Goal: Information Seeking & Learning: Understand process/instructions

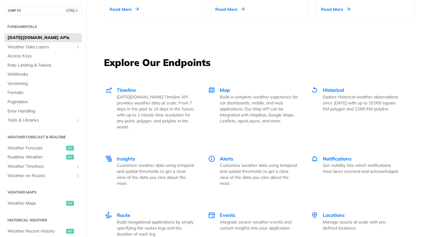
scroll to position [809, 0]
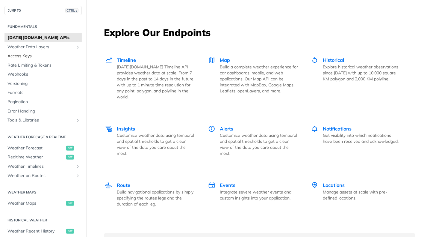
click at [22, 56] on span "Access Keys" at bounding box center [43, 56] width 73 height 6
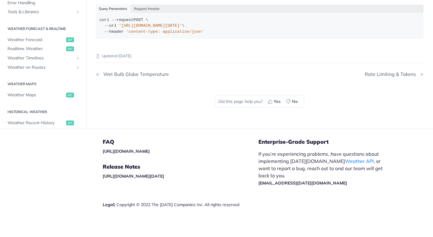
scroll to position [174, 0]
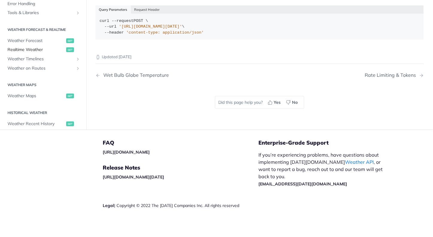
click at [36, 48] on span "Realtime Weather" at bounding box center [35, 50] width 57 height 6
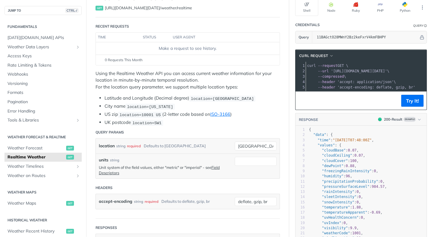
scroll to position [80, 0]
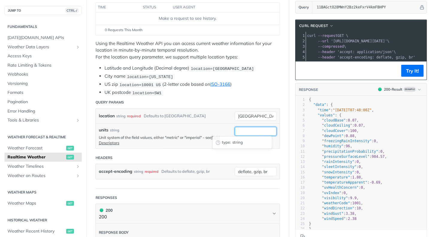
click at [259, 127] on input "units" at bounding box center [256, 131] width 42 height 9
click at [204, 100] on header "Query Params" at bounding box center [188, 102] width 185 height 12
click at [262, 169] on input "deflate, gzip, br" at bounding box center [256, 171] width 42 height 9
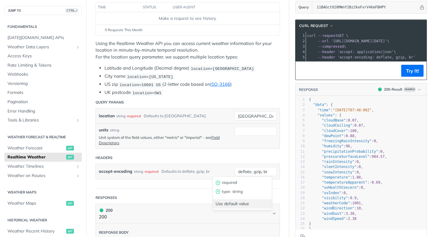
click at [245, 204] on div "Use default value" at bounding box center [242, 203] width 59 height 9
click at [250, 169] on input "deflate, gzip, br" at bounding box center [256, 171] width 42 height 9
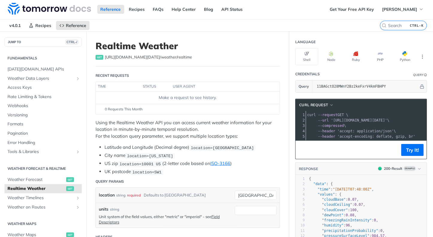
scroll to position [0, 0]
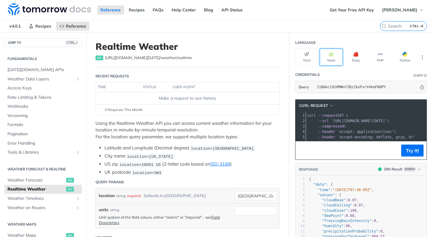
click at [328, 61] on button "Node" at bounding box center [331, 57] width 23 height 17
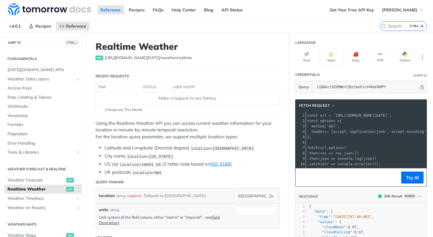
click at [423, 55] on section "Language Shell Node Ruby PHP Python" at bounding box center [361, 51] width 144 height 29
click at [420, 56] on icon "More ellipsis" at bounding box center [422, 57] width 5 height 5
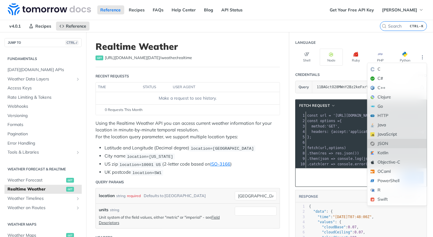
click at [386, 141] on div "JSON" at bounding box center [397, 143] width 59 height 9
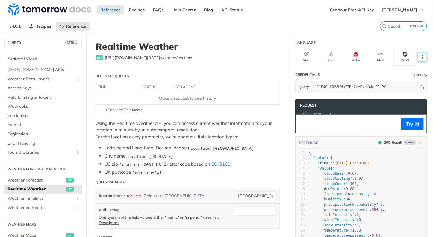
click at [420, 57] on icon "More ellipsis" at bounding box center [422, 57] width 5 height 5
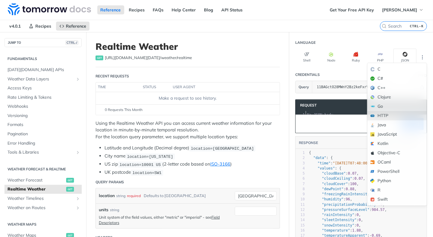
click at [389, 115] on div "HTTP" at bounding box center [397, 115] width 59 height 9
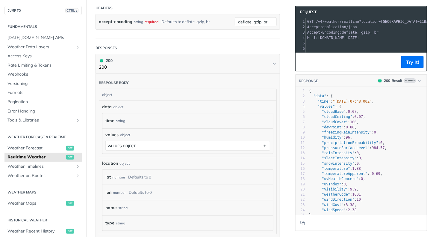
scroll to position [240, 0]
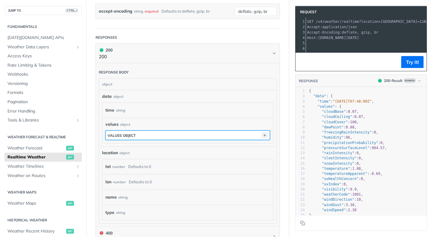
click at [262, 135] on icon "button" at bounding box center [265, 135] width 7 height 7
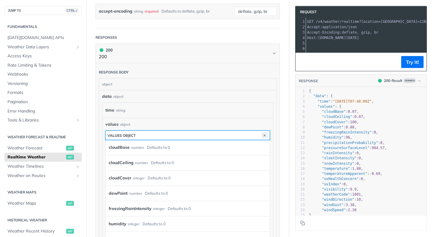
click at [262, 135] on icon "button" at bounding box center [265, 135] width 7 height 7
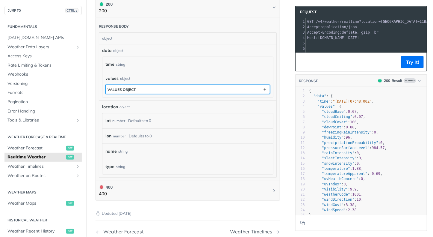
scroll to position [300, 0]
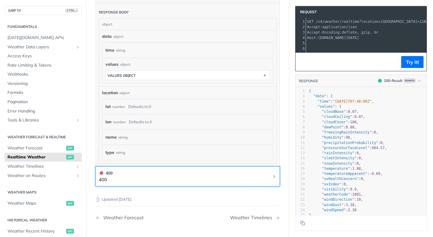
click at [272, 174] on icon "Chevron" at bounding box center [274, 176] width 5 height 5
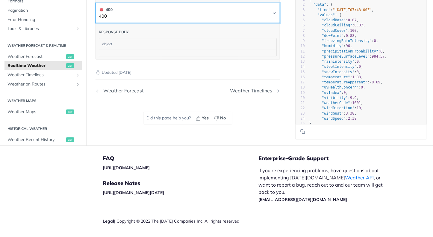
click at [272, 11] on icon "Chevron" at bounding box center [274, 13] width 5 height 5
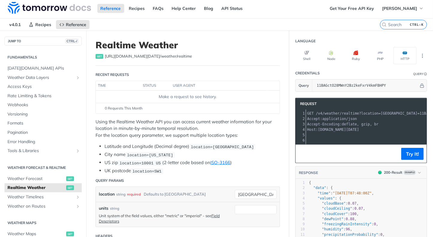
scroll to position [0, 0]
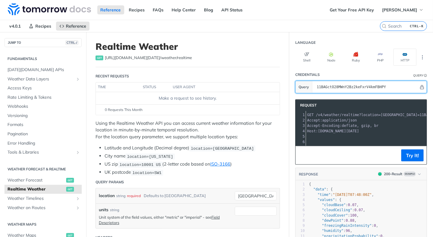
click at [420, 87] on icon "Hide" at bounding box center [422, 87] width 4 height 4
click at [420, 87] on icon "Show" at bounding box center [422, 87] width 4 height 4
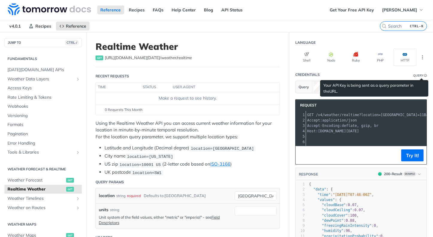
click at [330, 91] on link "URL" at bounding box center [333, 91] width 7 height 5
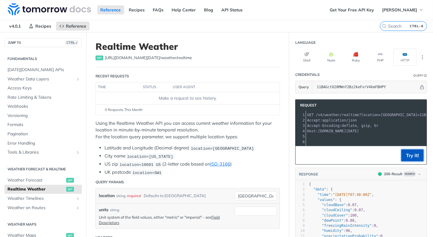
click at [403, 160] on button "Try It!" at bounding box center [413, 155] width 22 height 12
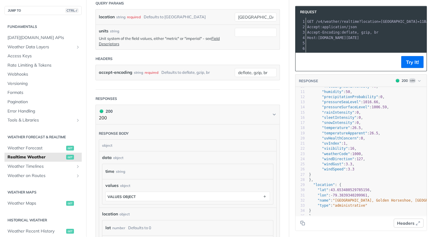
click at [402, 225] on span "Headers" at bounding box center [405, 223] width 17 height 6
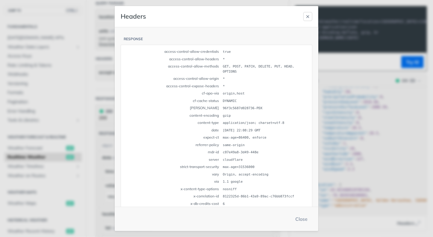
click at [307, 15] on icon "button" at bounding box center [308, 16] width 5 height 5
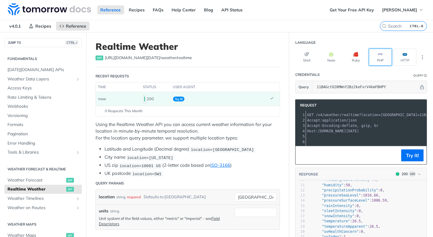
click at [371, 58] on button "PHP" at bounding box center [380, 57] width 23 height 17
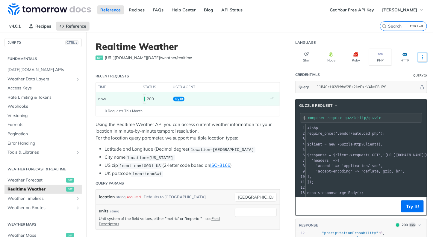
click at [421, 55] on button "More Languages" at bounding box center [422, 57] width 9 height 9
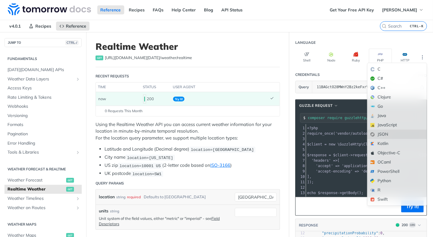
click at [378, 135] on div "JSON" at bounding box center [397, 133] width 59 height 9
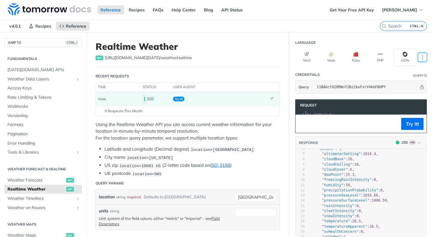
scroll to position [28, 0]
click at [423, 58] on icon "More ellipsis" at bounding box center [423, 57] width 1 height 4
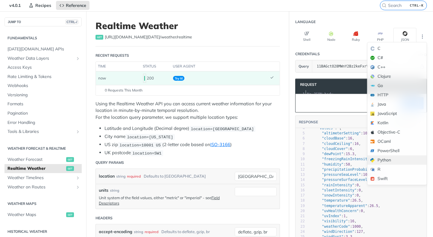
scroll to position [30, 0]
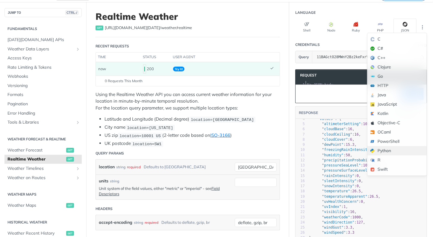
click at [391, 153] on div "Python" at bounding box center [397, 150] width 59 height 9
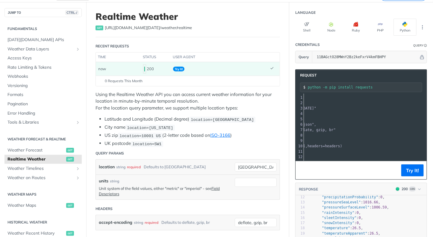
scroll to position [0, 65]
